Goal: Information Seeking & Learning: Find specific fact

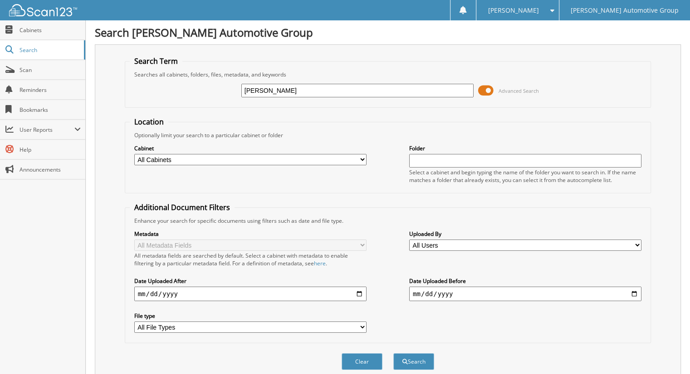
type input "[PERSON_NAME]"
click at [393, 354] on button "Search" at bounding box center [413, 362] width 41 height 17
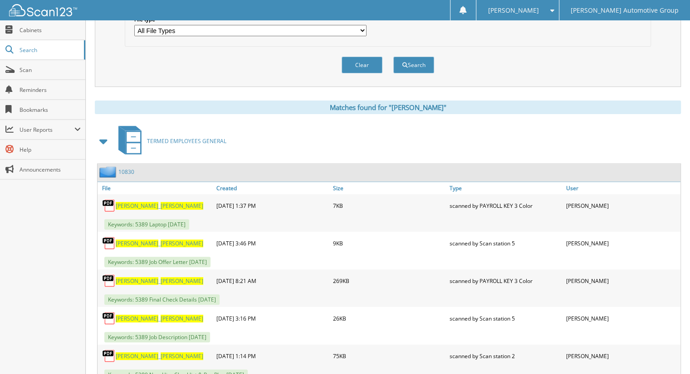
scroll to position [297, 0]
click at [126, 168] on link "10830" at bounding box center [126, 172] width 16 height 8
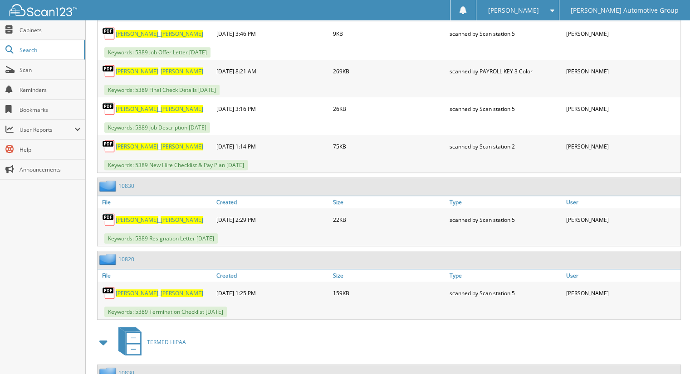
scroll to position [600, 0]
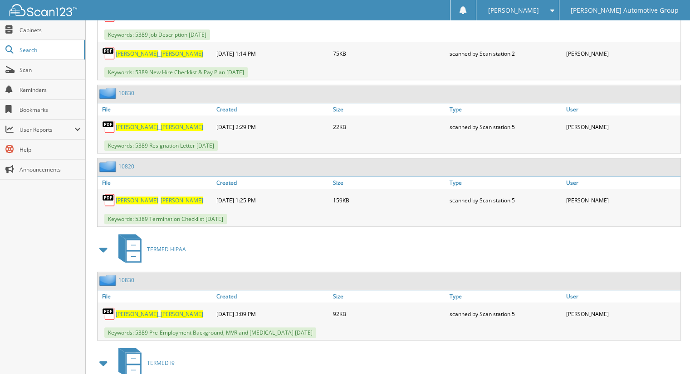
click at [125, 89] on link "10830" at bounding box center [126, 93] width 16 height 8
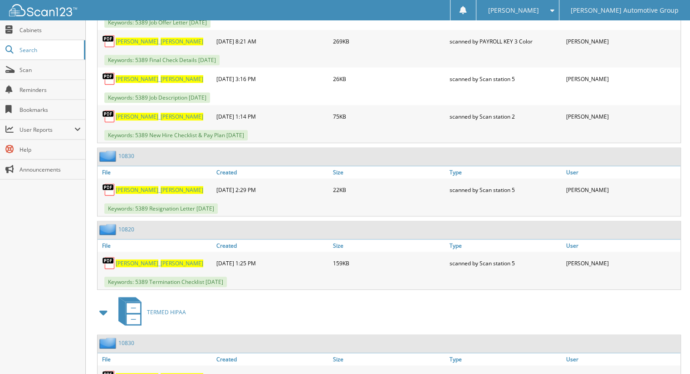
scroll to position [382, 0]
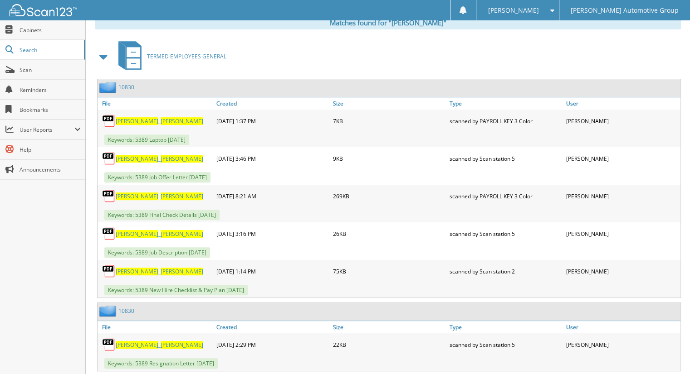
click at [129, 83] on link "10830" at bounding box center [126, 87] width 16 height 8
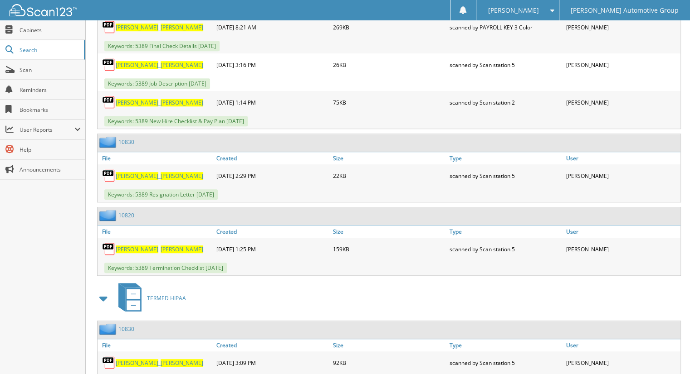
scroll to position [558, 0]
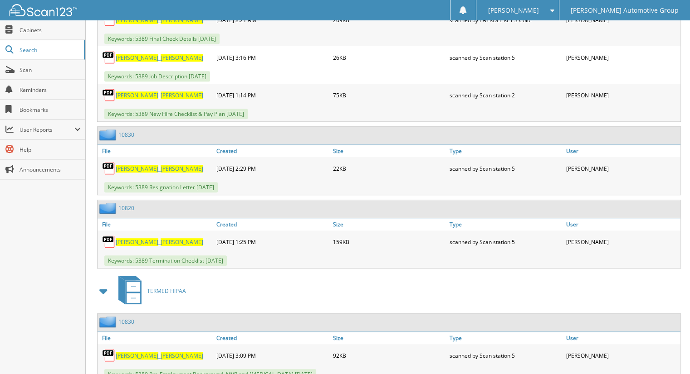
click at [126, 204] on link "10820" at bounding box center [126, 208] width 16 height 8
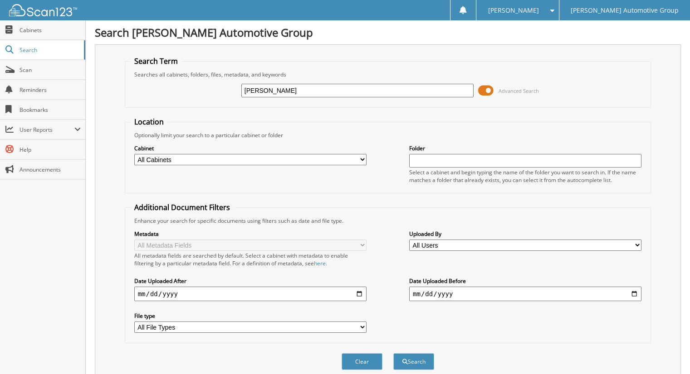
type input "[PERSON_NAME]"
click at [393, 354] on button "Search" at bounding box center [413, 362] width 41 height 17
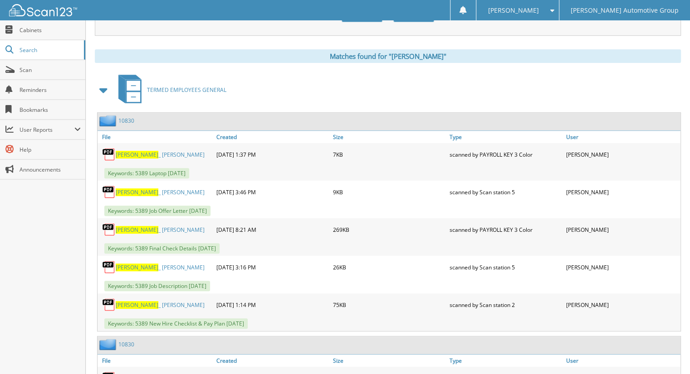
scroll to position [342, 0]
